Goal: Check status: Check status

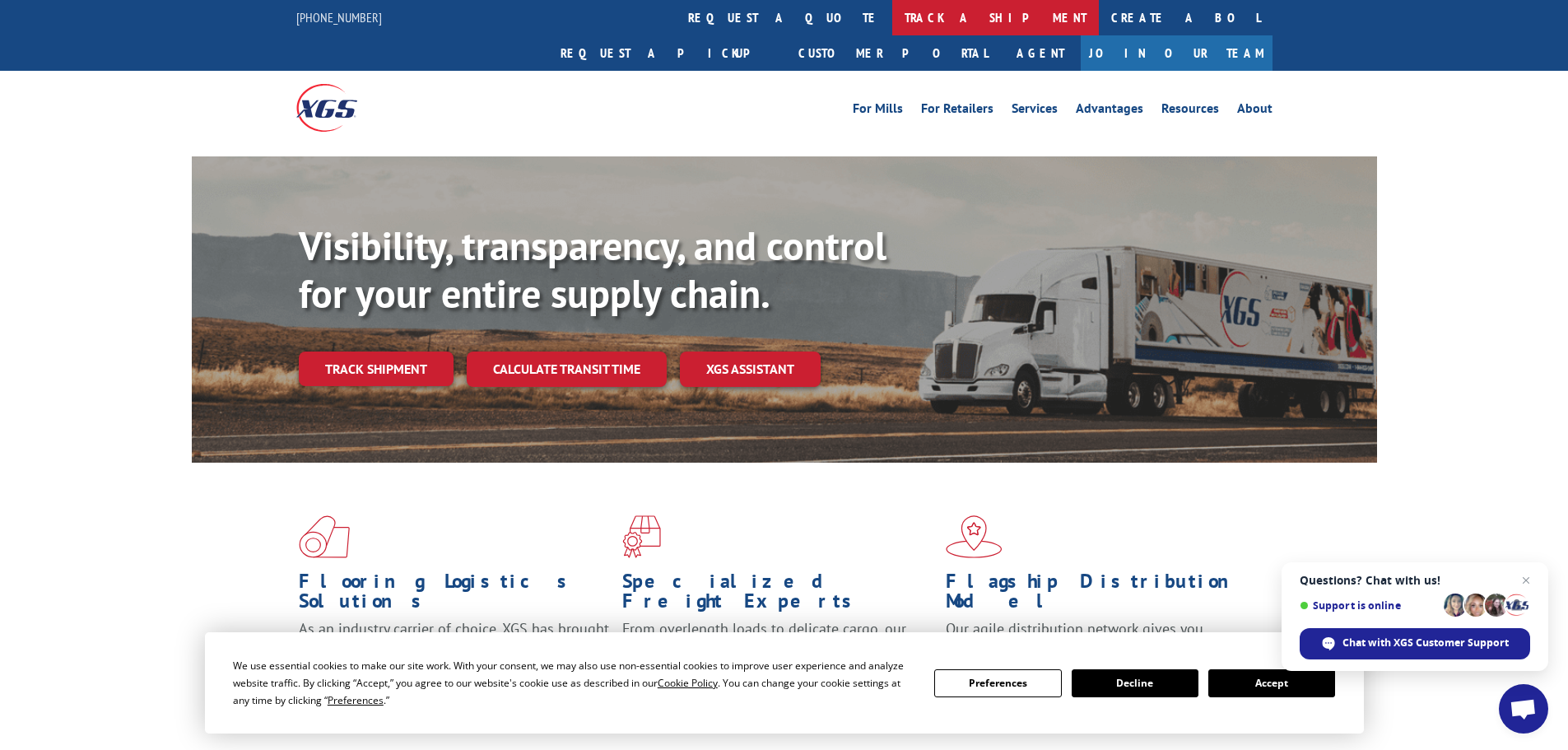
click at [892, 7] on link "track a shipment" at bounding box center [996, 17] width 206 height 36
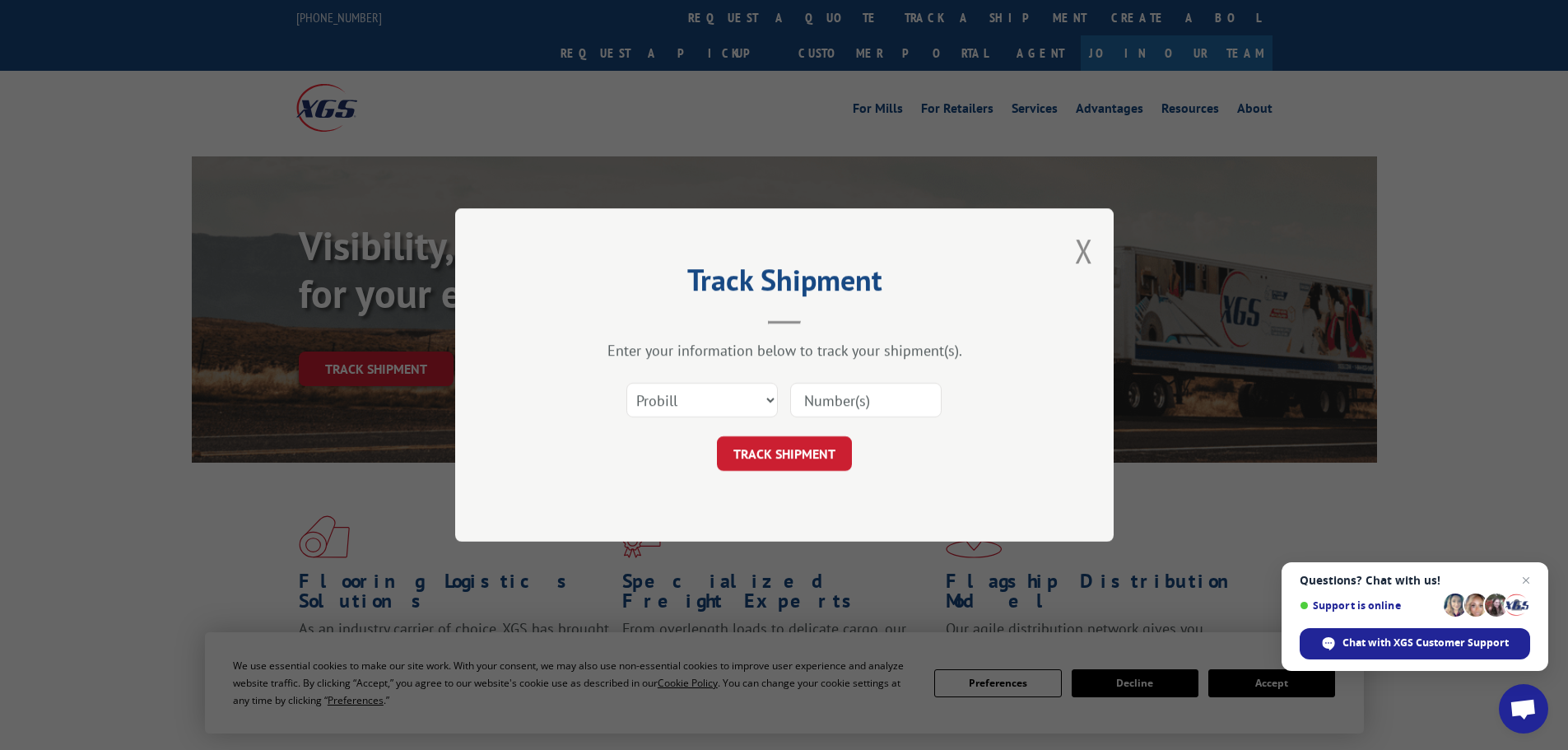
click at [845, 394] on input at bounding box center [865, 400] width 151 height 35
type input "17969392"
click at [778, 462] on button "TRACK SHIPMENT" at bounding box center [784, 454] width 135 height 35
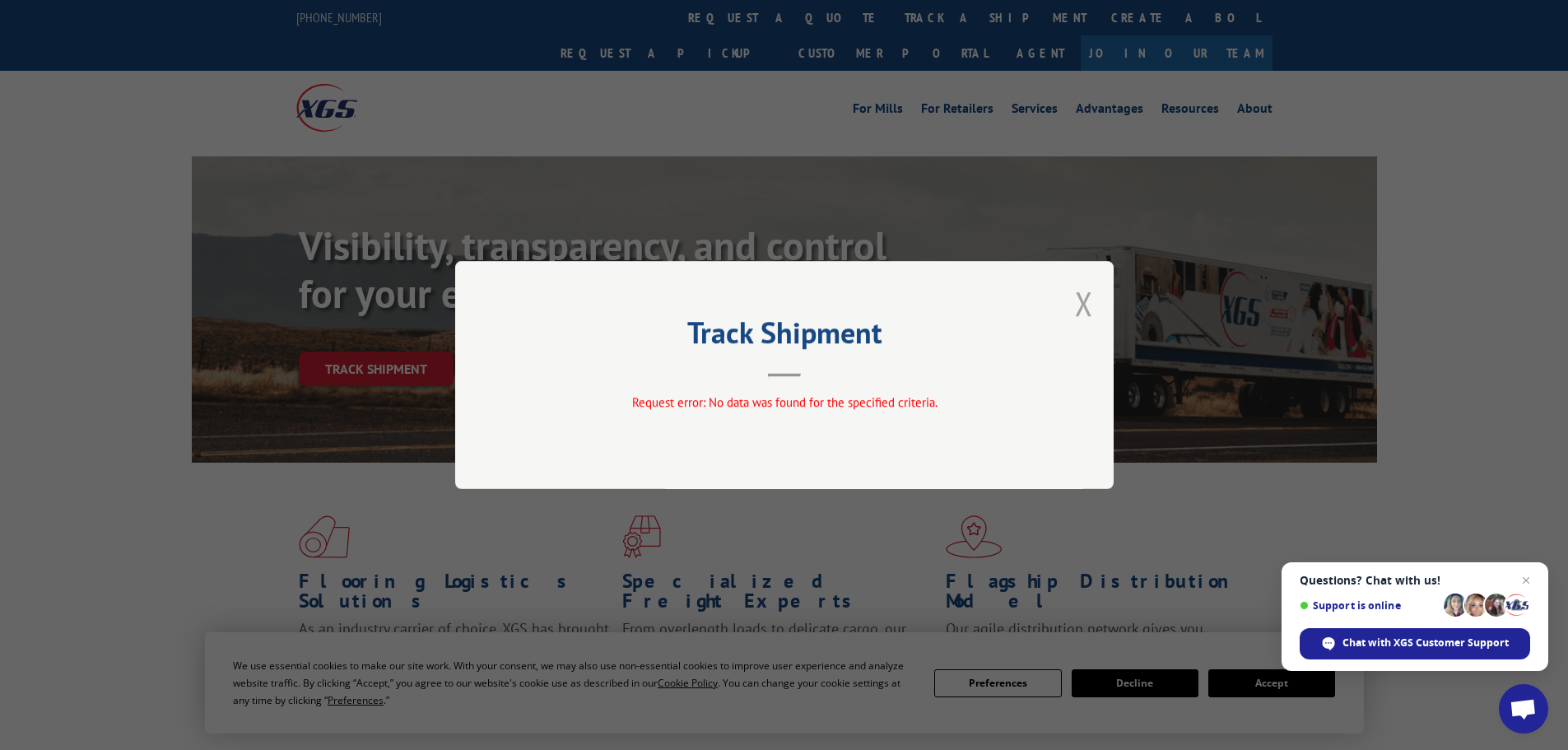
click at [1087, 305] on button "Close modal" at bounding box center [1084, 303] width 18 height 44
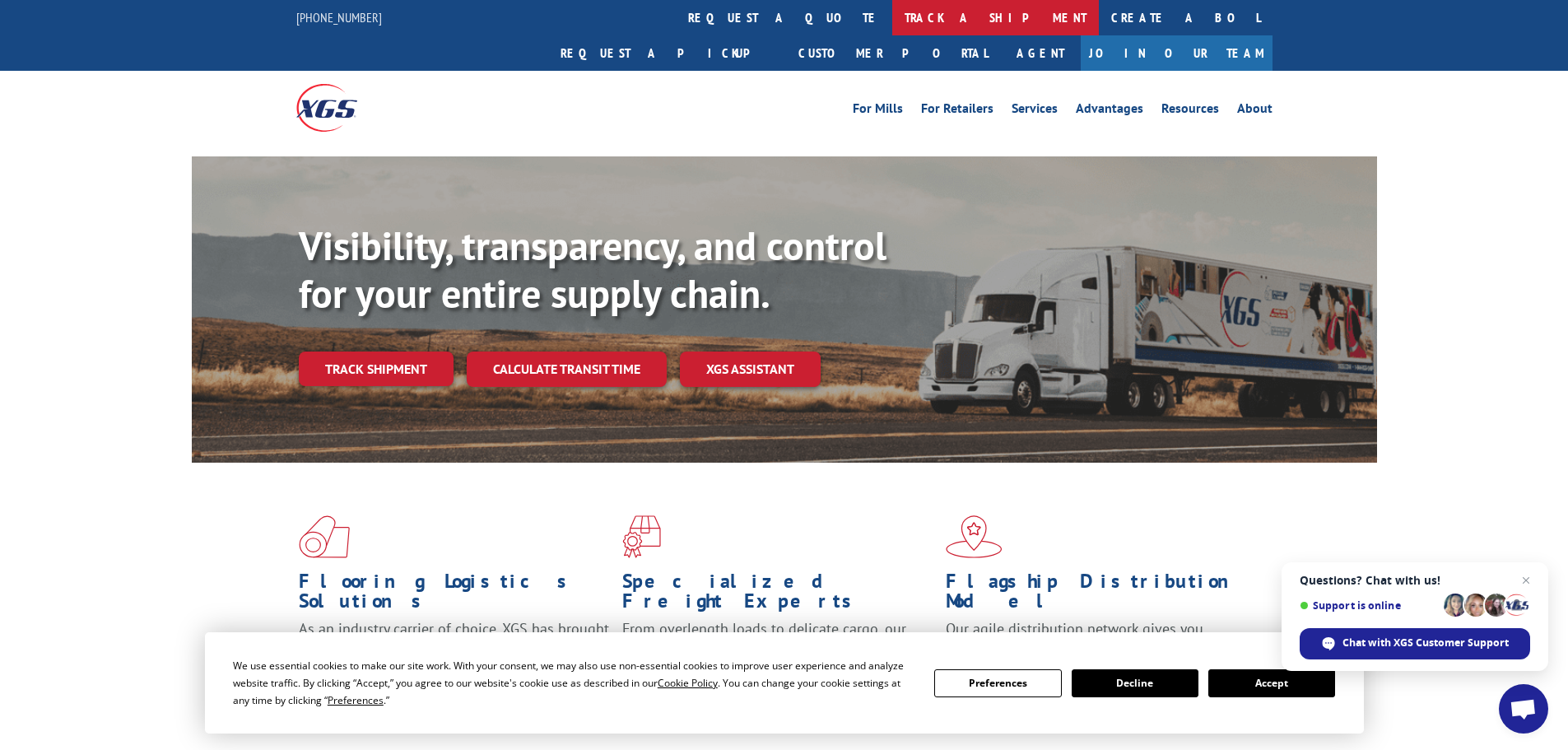
click at [892, 12] on link "track a shipment" at bounding box center [996, 17] width 206 height 36
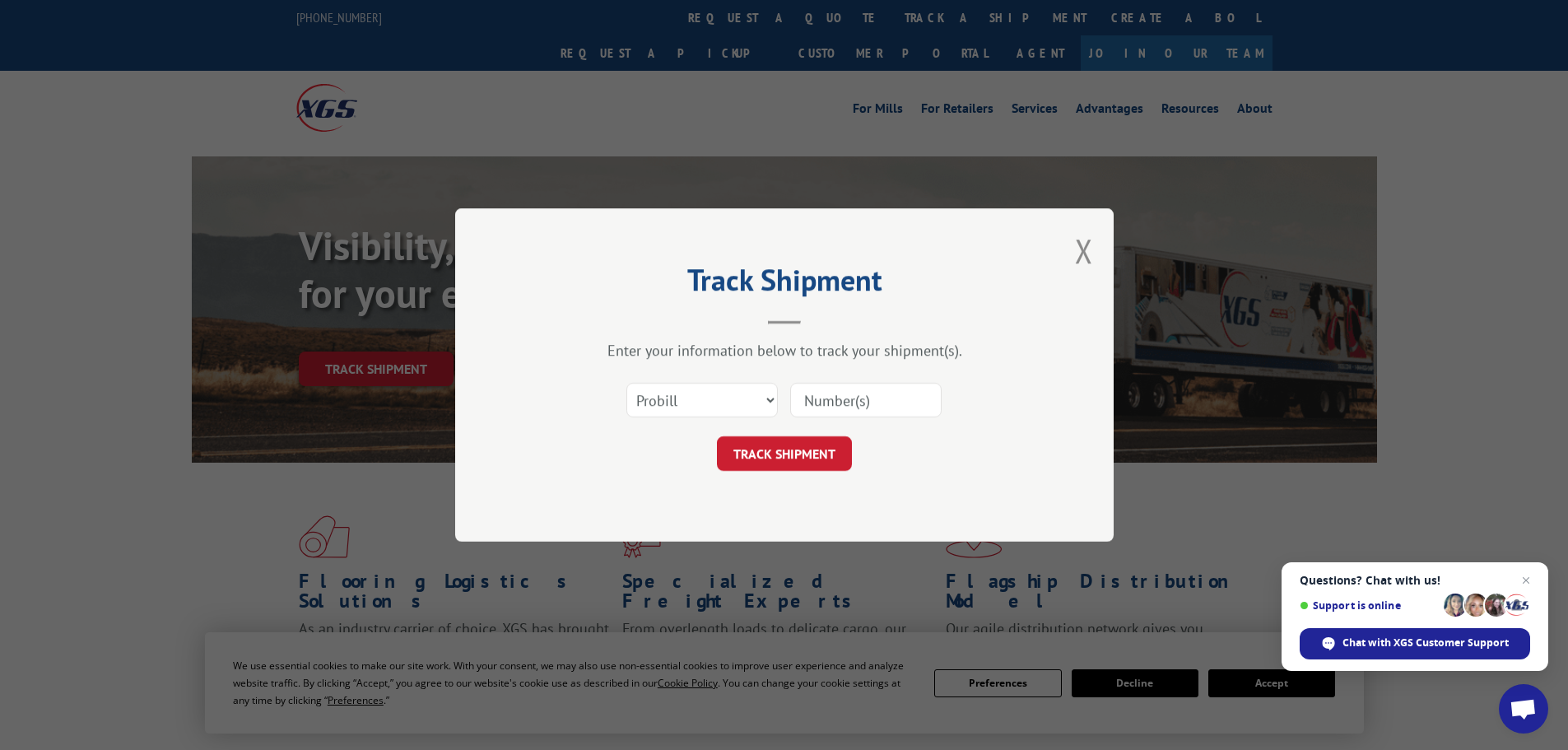
click at [825, 401] on input at bounding box center [865, 400] width 151 height 35
paste input "17696392"
type input "17696392"
drag, startPoint x: 792, startPoint y: 450, endPoint x: 866, endPoint y: 448, distance: 74.0
click at [796, 448] on button "TRACK SHIPMENT" at bounding box center [784, 454] width 135 height 35
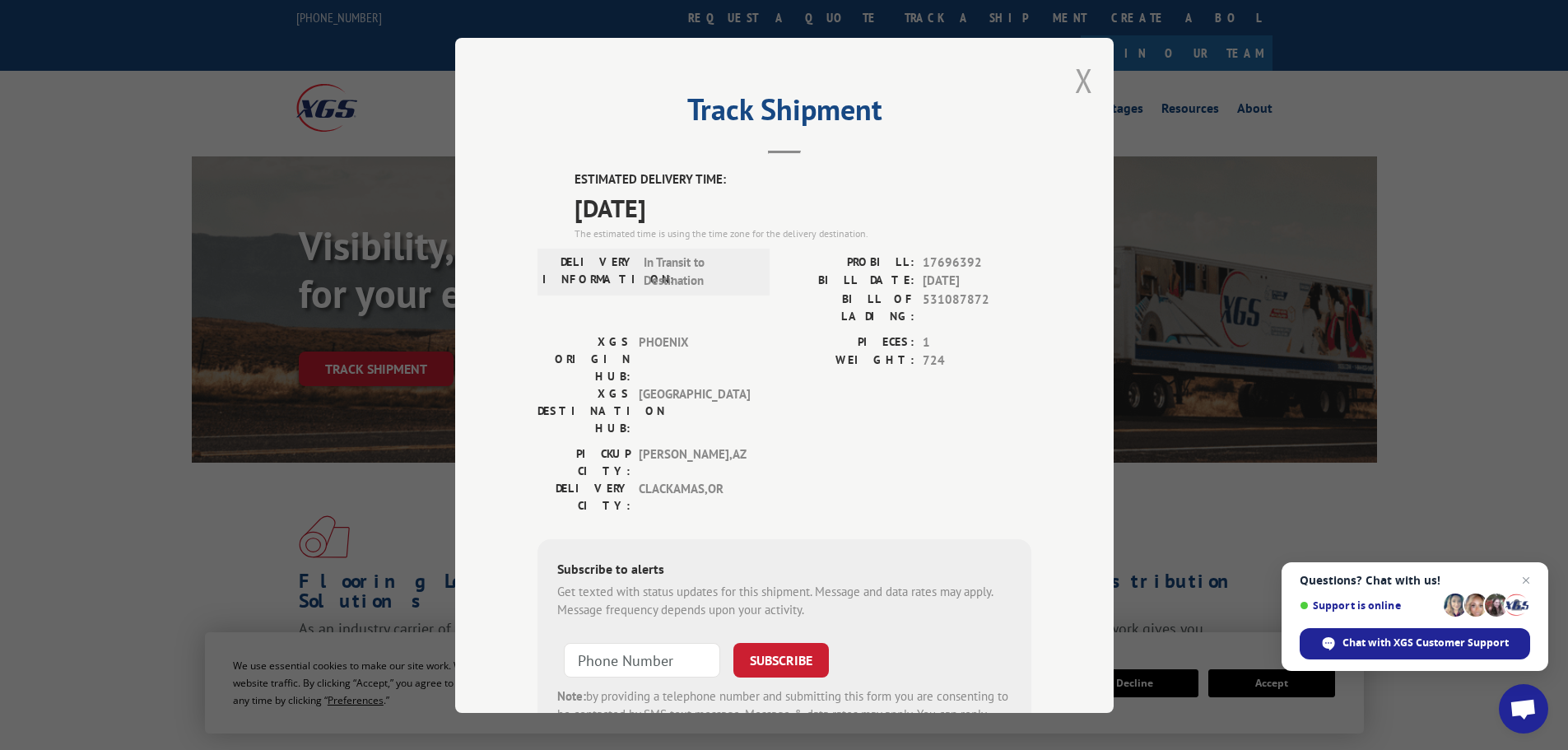
click at [1075, 76] on button "Close modal" at bounding box center [1084, 80] width 18 height 44
